Goal: Find specific page/section: Find specific page/section

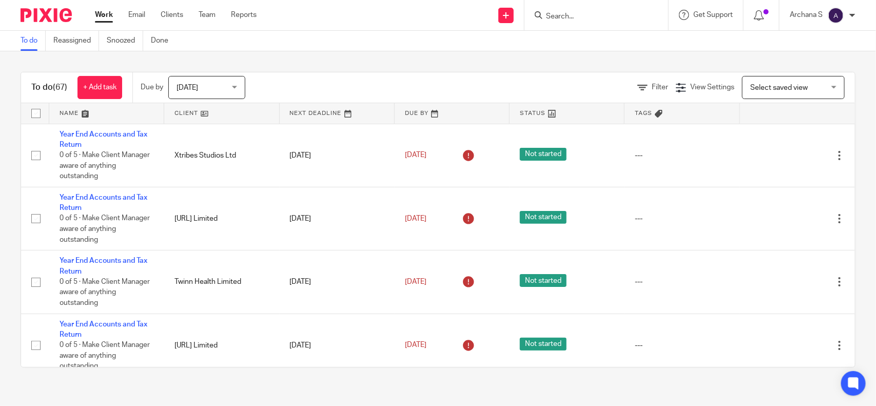
click at [188, 6] on div "Work Email Clients Team Reports Work Email Clients Team Reports Settings" at bounding box center [178, 15] width 187 height 30
click at [180, 13] on link "Clients" at bounding box center [172, 15] width 23 height 10
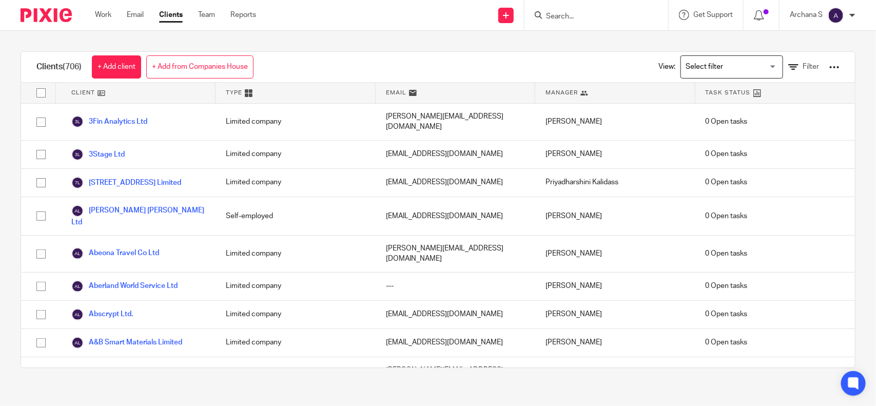
click at [743, 63] on input "Search for option" at bounding box center [729, 67] width 95 height 18
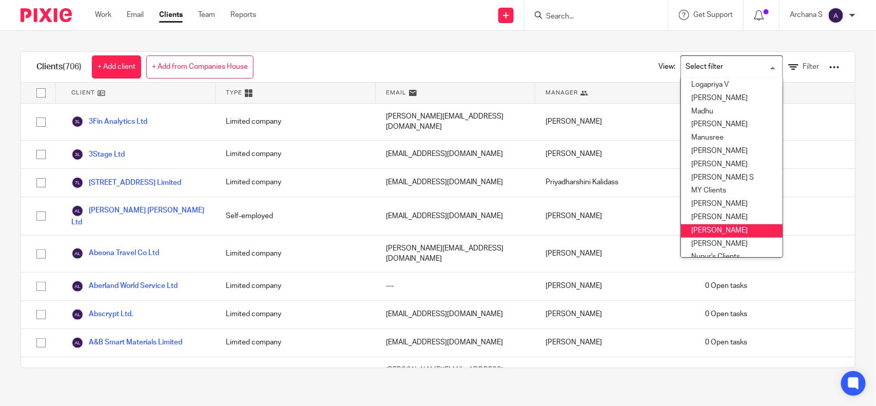
scroll to position [190, 0]
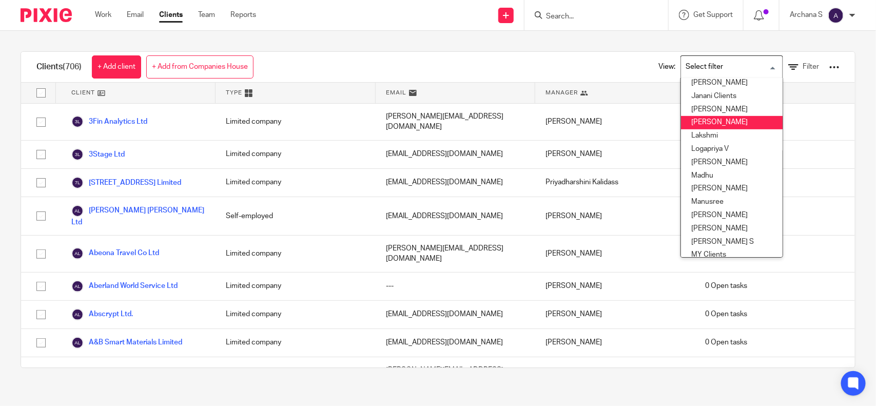
click at [717, 124] on li "Kian Sadoughi-Yarand" at bounding box center [732, 122] width 102 height 13
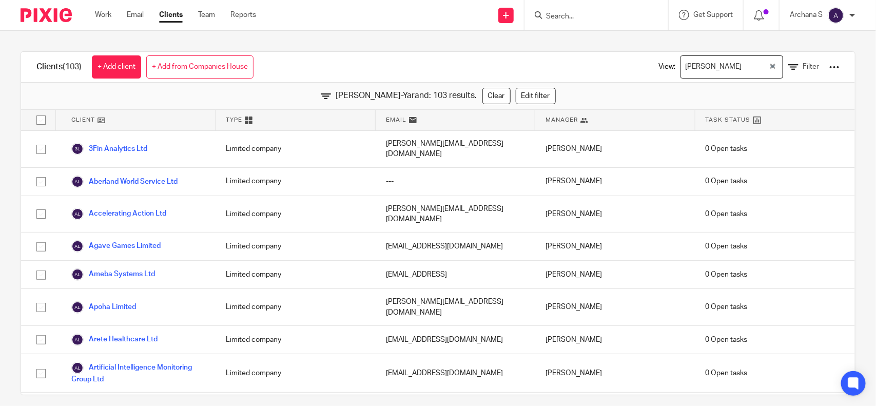
click at [719, 64] on div "Kian Sadoughi-Yarand" at bounding box center [725, 66] width 88 height 20
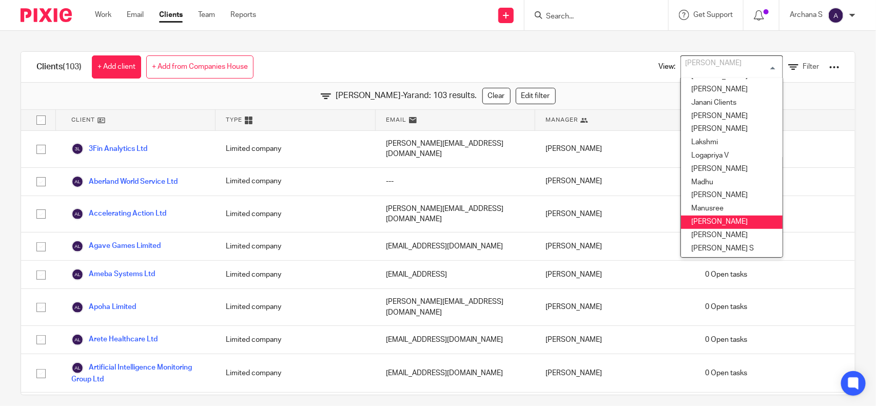
scroll to position [247, 0]
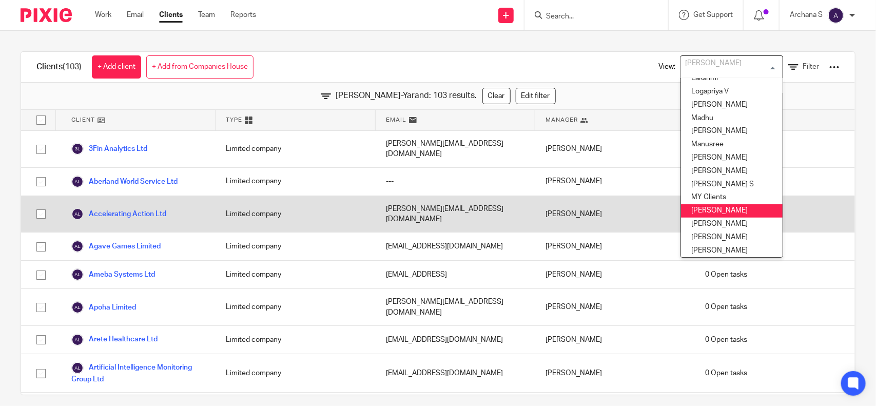
click at [719, 213] on li "Nimra Amin" at bounding box center [732, 210] width 102 height 13
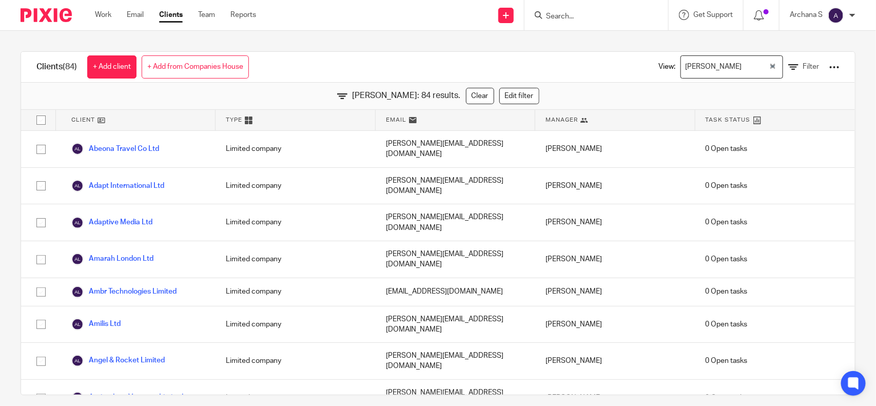
click at [699, 67] on div "Nimra Amin" at bounding box center [725, 66] width 88 height 20
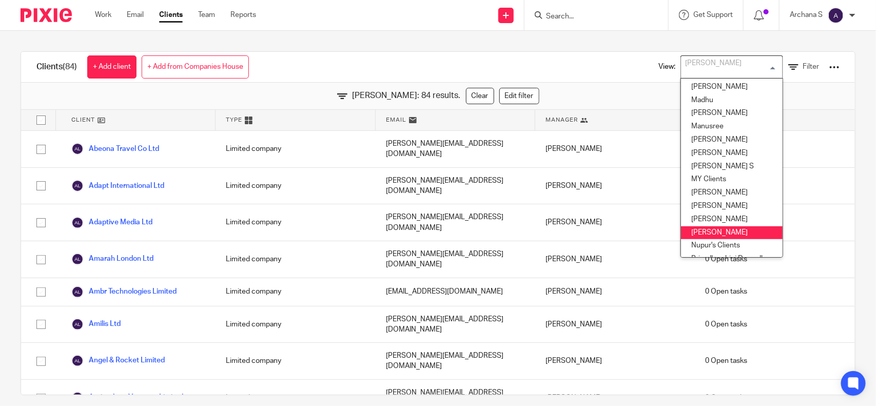
scroll to position [329, 0]
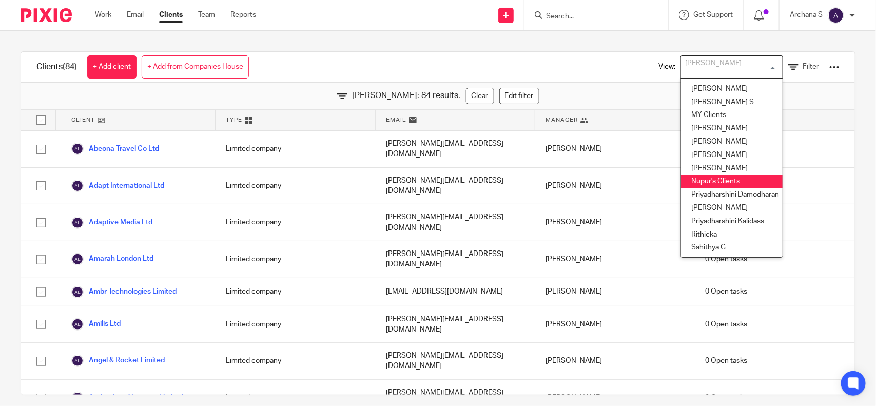
click at [724, 175] on li "Nupur's Clients" at bounding box center [732, 181] width 102 height 13
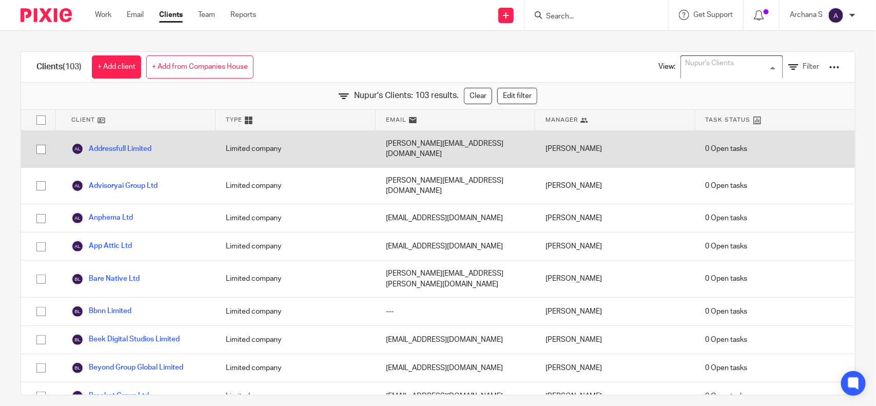
scroll to position [260, 0]
